Goal: Information Seeking & Learning: Learn about a topic

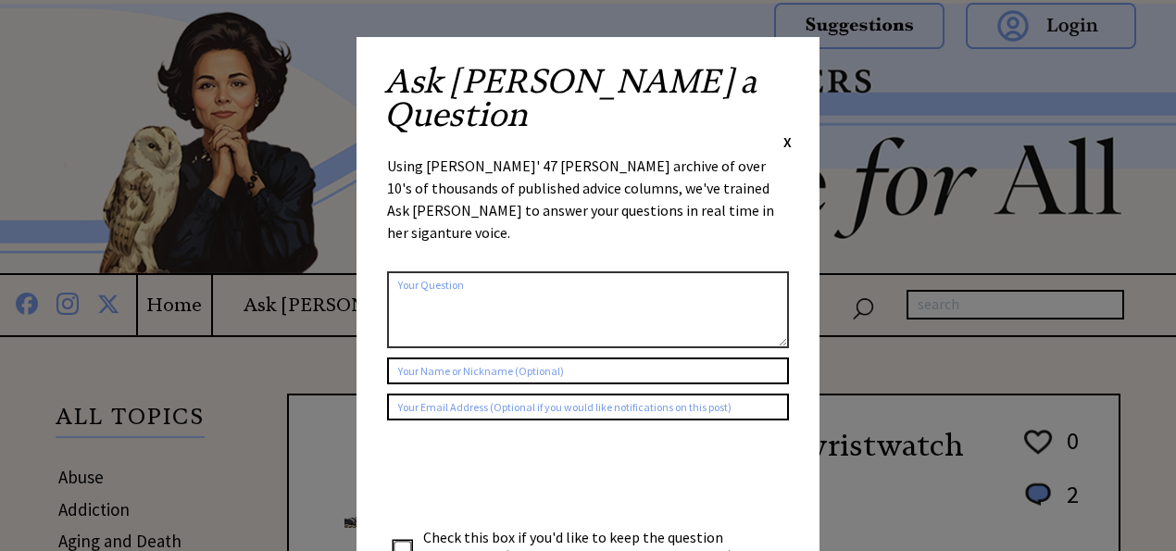
click at [788, 132] on span "X" at bounding box center [787, 141] width 8 height 19
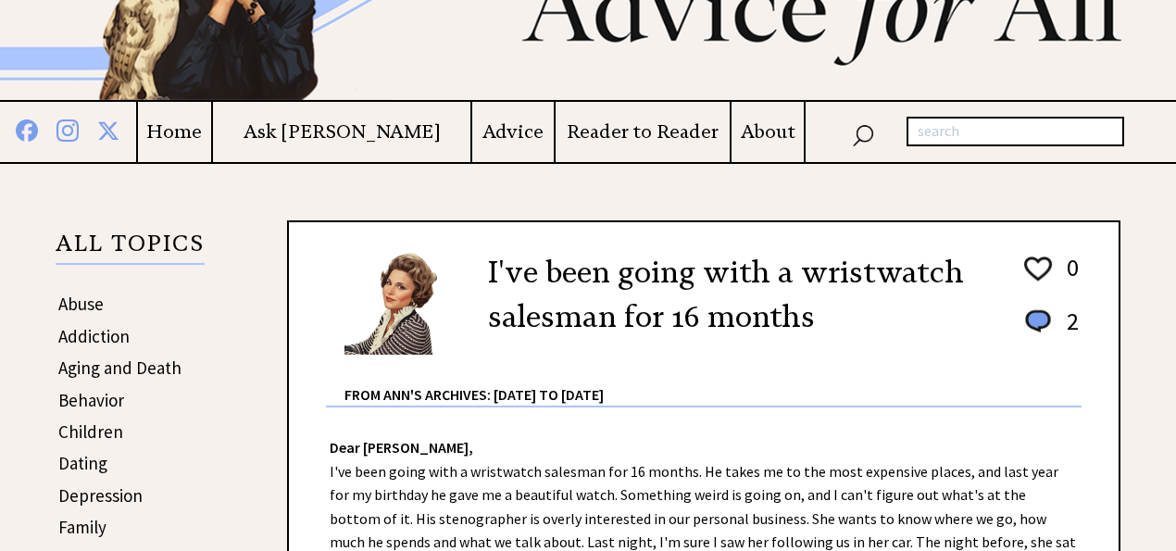
scroll to position [185, 0]
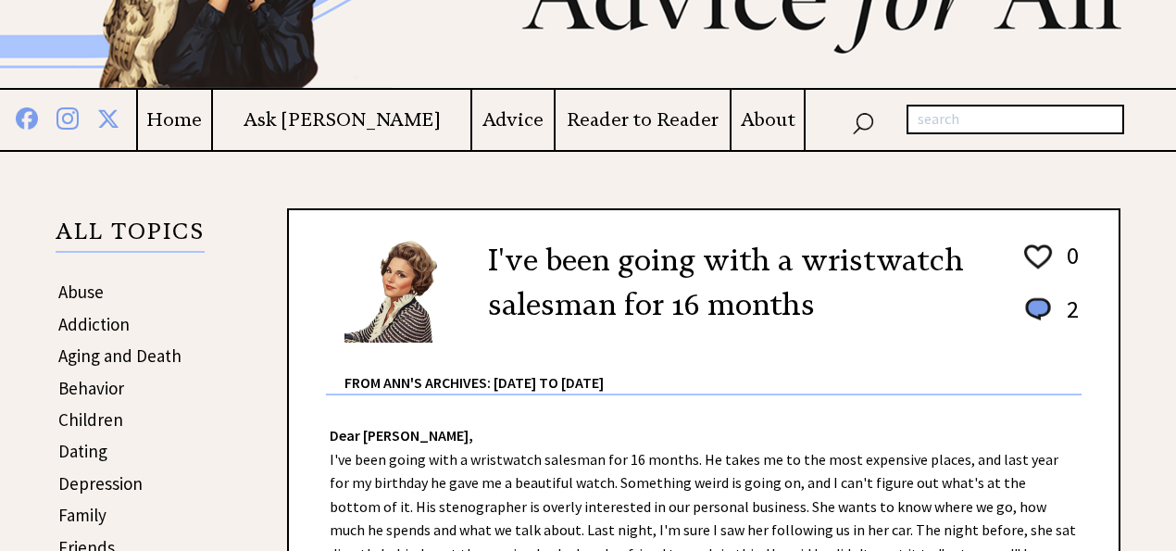
click at [100, 388] on link "Behavior" at bounding box center [91, 388] width 66 height 22
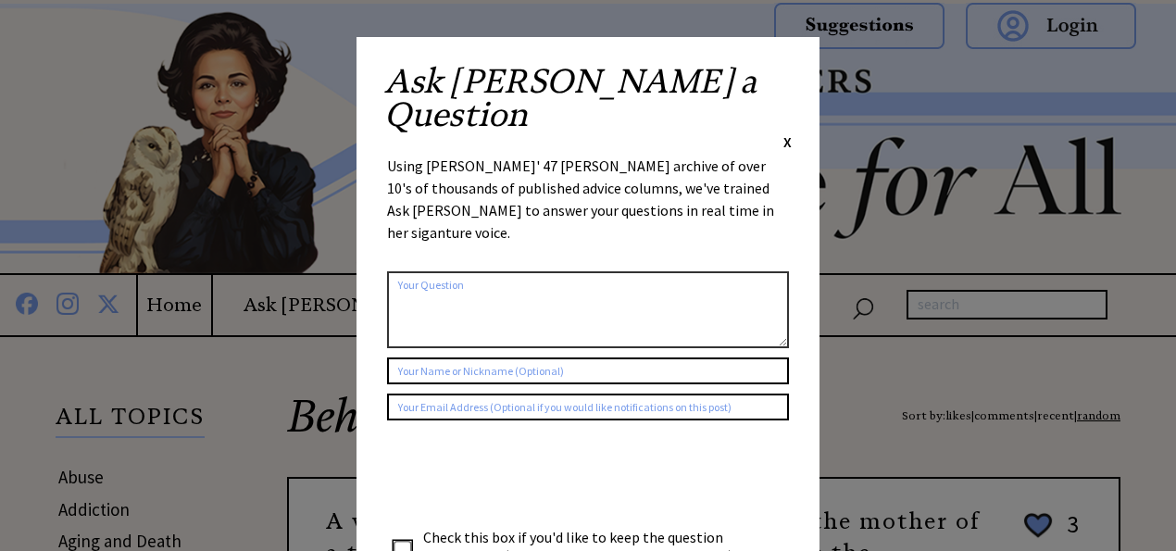
click at [784, 132] on span "X" at bounding box center [787, 141] width 8 height 19
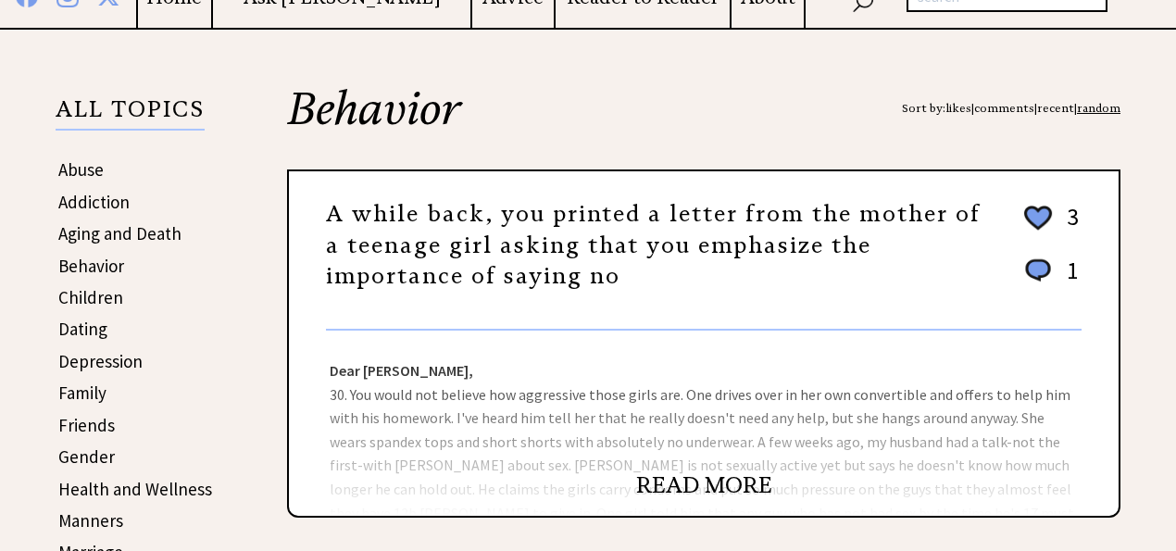
scroll to position [308, 0]
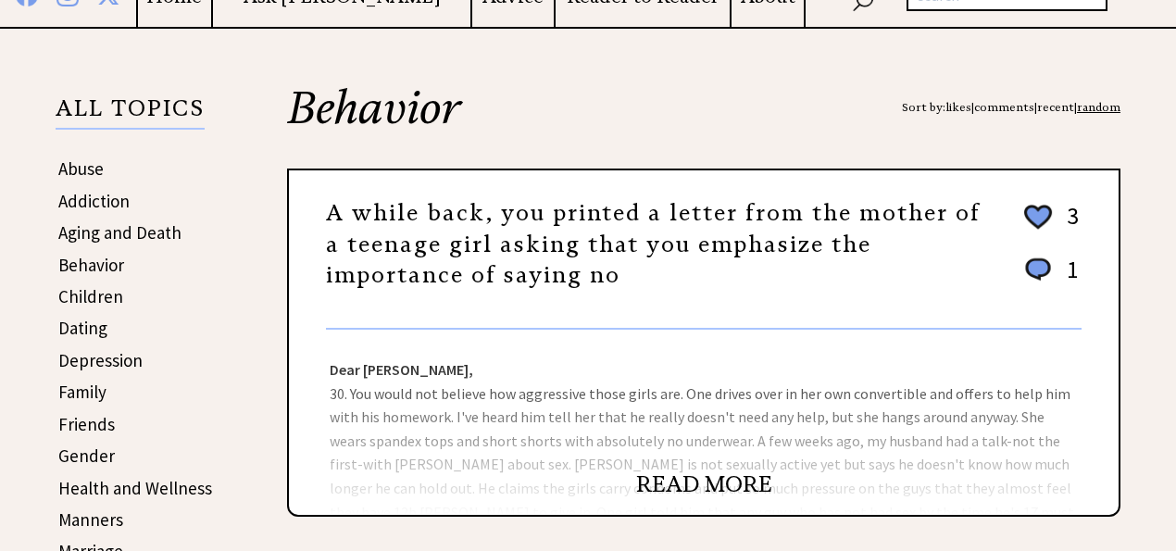
click at [686, 478] on link "READ MORE" at bounding box center [704, 484] width 136 height 28
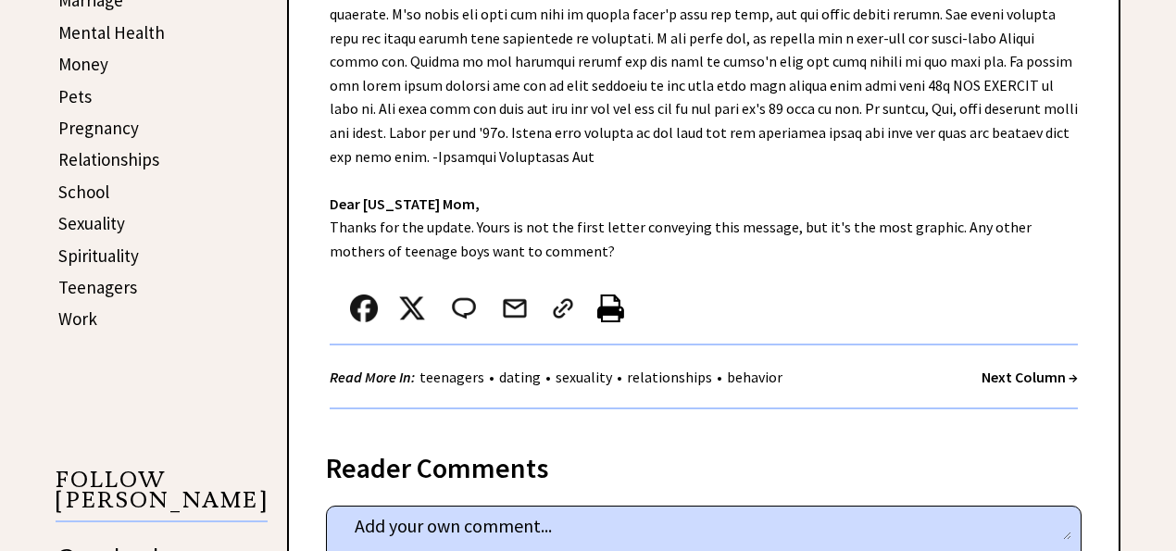
scroll to position [617, 0]
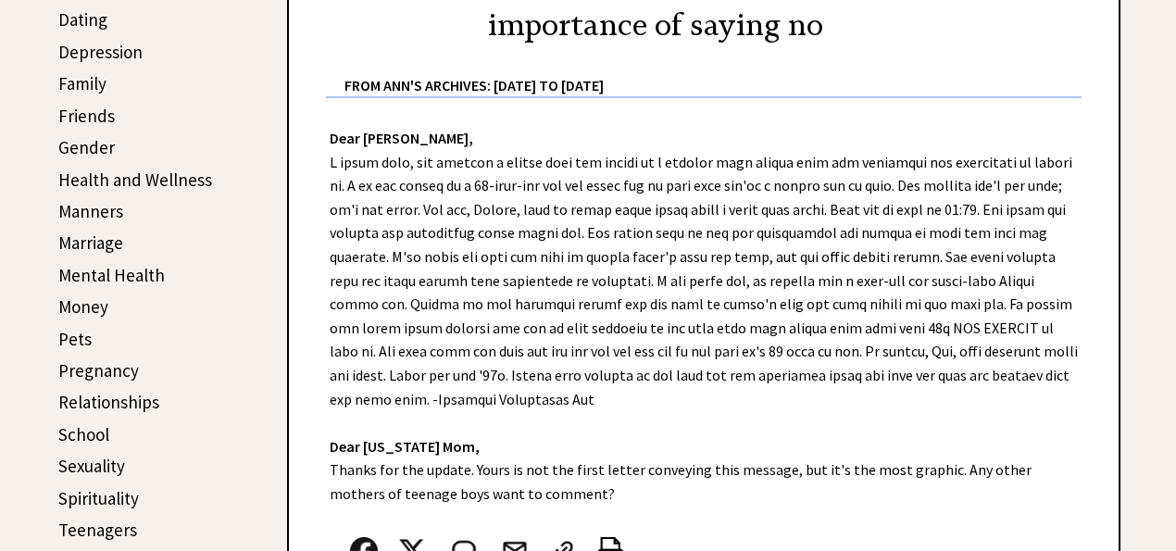
click at [110, 211] on link "Manners" at bounding box center [90, 211] width 65 height 22
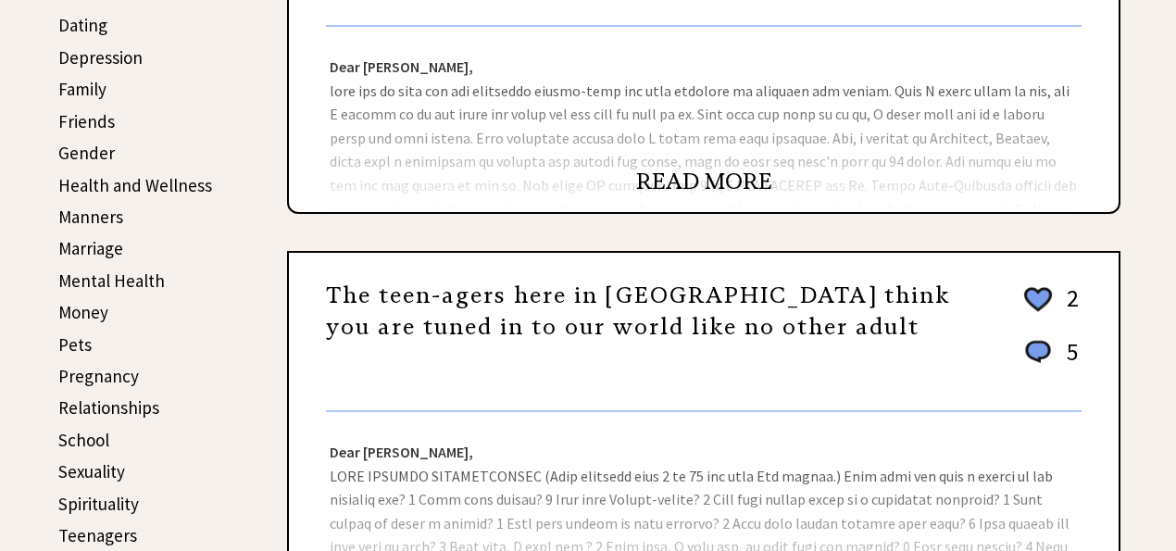
scroll to position [617, 0]
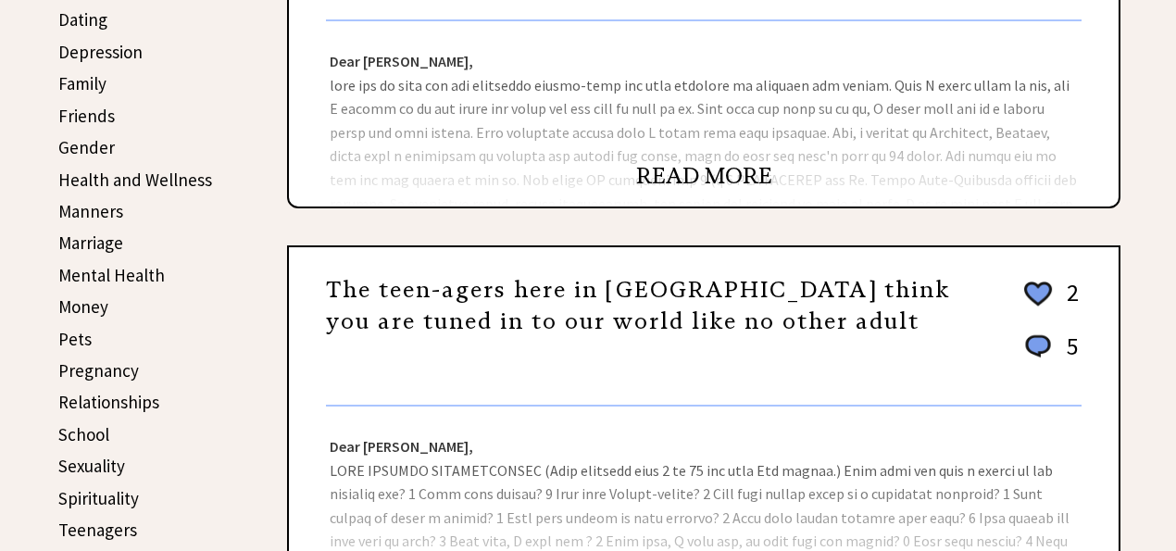
click at [710, 175] on link "READ MORE" at bounding box center [704, 176] width 136 height 28
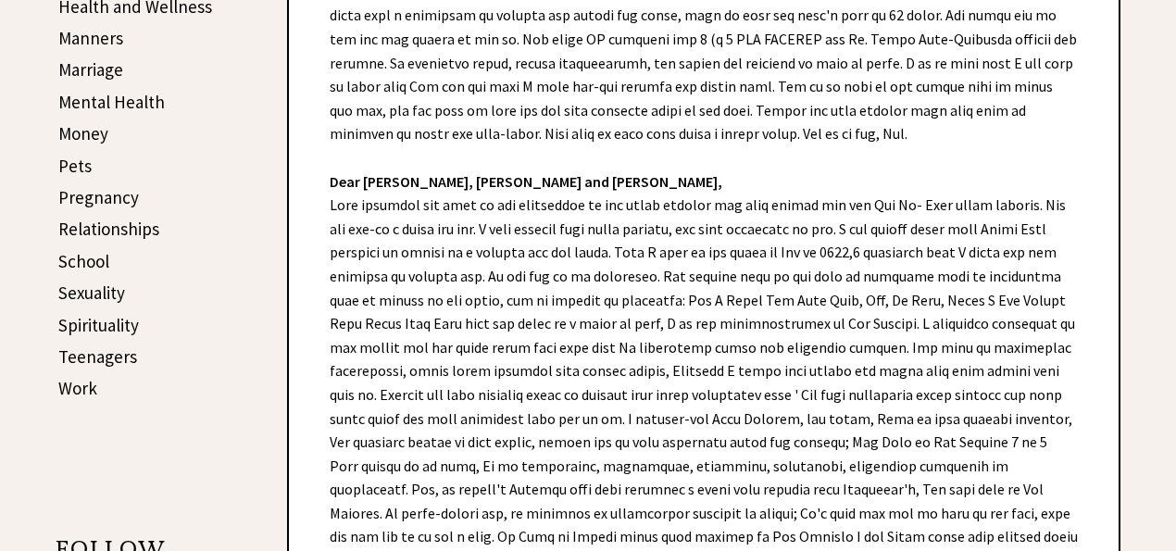
scroll to position [617, 0]
